Goal: Book appointment/travel/reservation

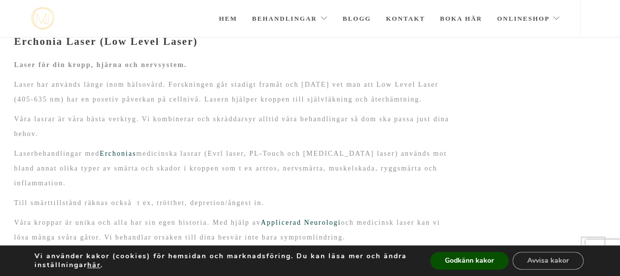
scroll to position [224, 0]
click at [343, 195] on p "Till smärttillstånd räknas också t ex, trötthet, depretion/ångest in." at bounding box center [234, 202] width 440 height 15
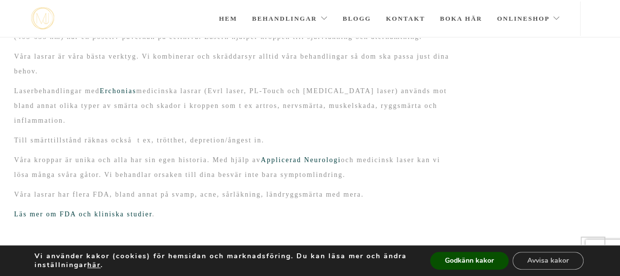
scroll to position [288, 0]
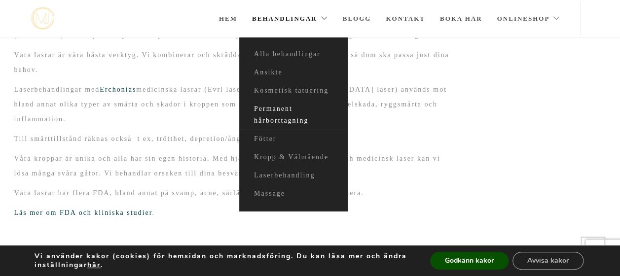
click at [271, 115] on link "Permanent hårborttagning" at bounding box center [293, 115] width 109 height 30
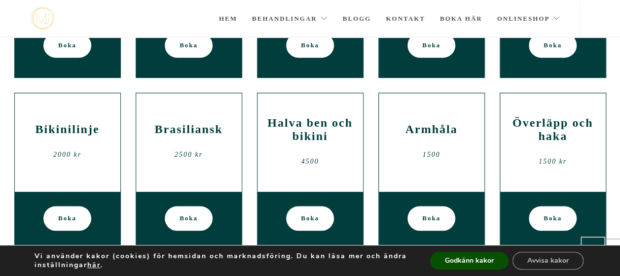
scroll to position [329, 0]
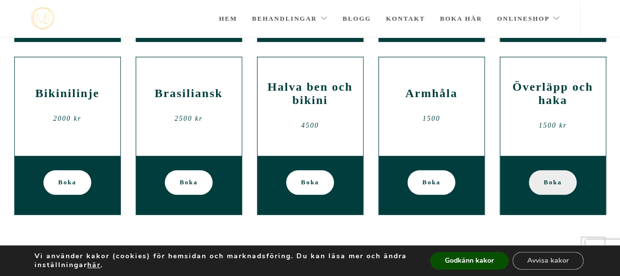
click at [550, 182] on span "Boka" at bounding box center [553, 182] width 18 height 25
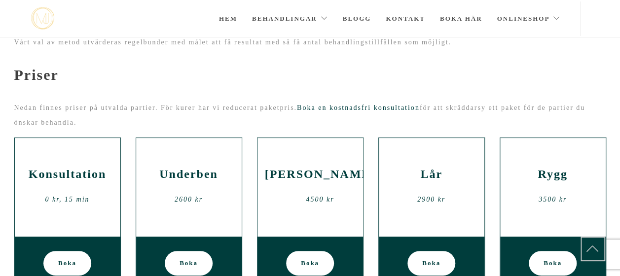
scroll to position [51, 0]
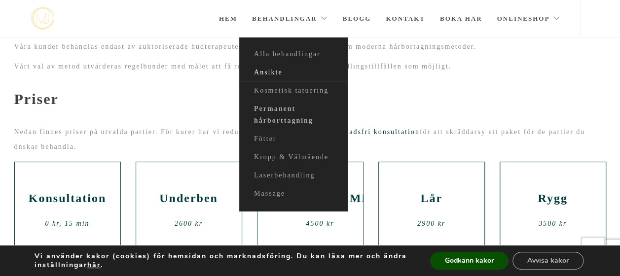
click at [272, 71] on link "Ansikte" at bounding box center [293, 73] width 109 height 18
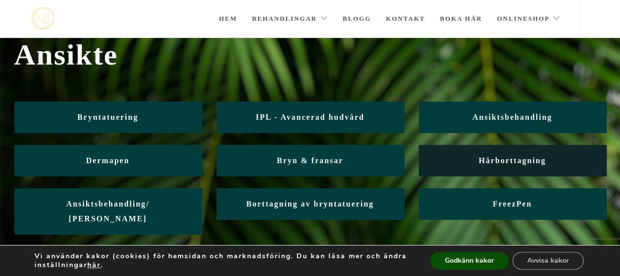
scroll to position [36, 0]
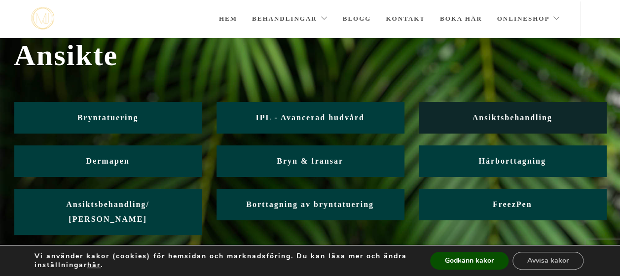
click at [512, 114] on span "Ansiktsbehandling" at bounding box center [512, 117] width 80 height 8
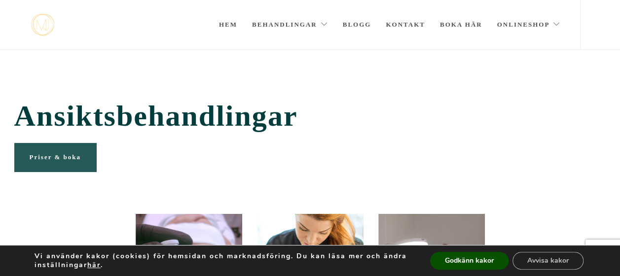
click at [75, 162] on link "Priser & boka" at bounding box center [55, 157] width 82 height 29
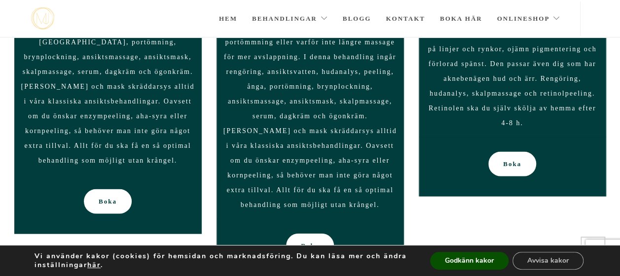
scroll to position [946, 0]
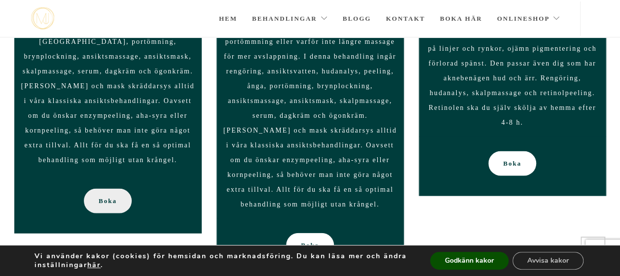
click at [109, 189] on span "Boka" at bounding box center [108, 201] width 18 height 25
